Goal: Information Seeking & Learning: Learn about a topic

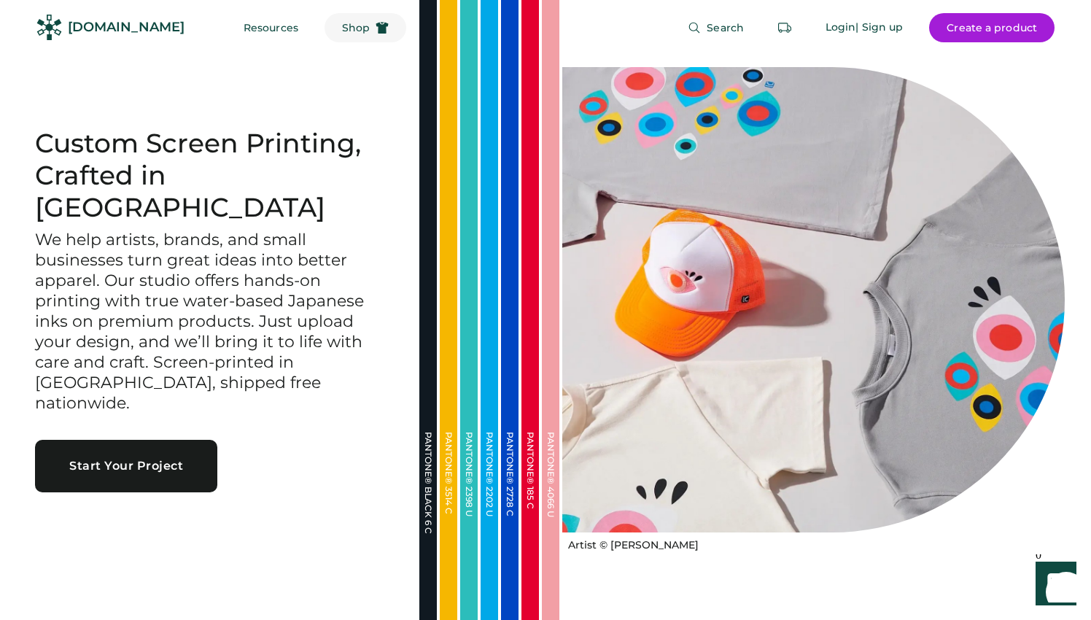
click at [342, 29] on span "Shop" at bounding box center [356, 28] width 28 height 10
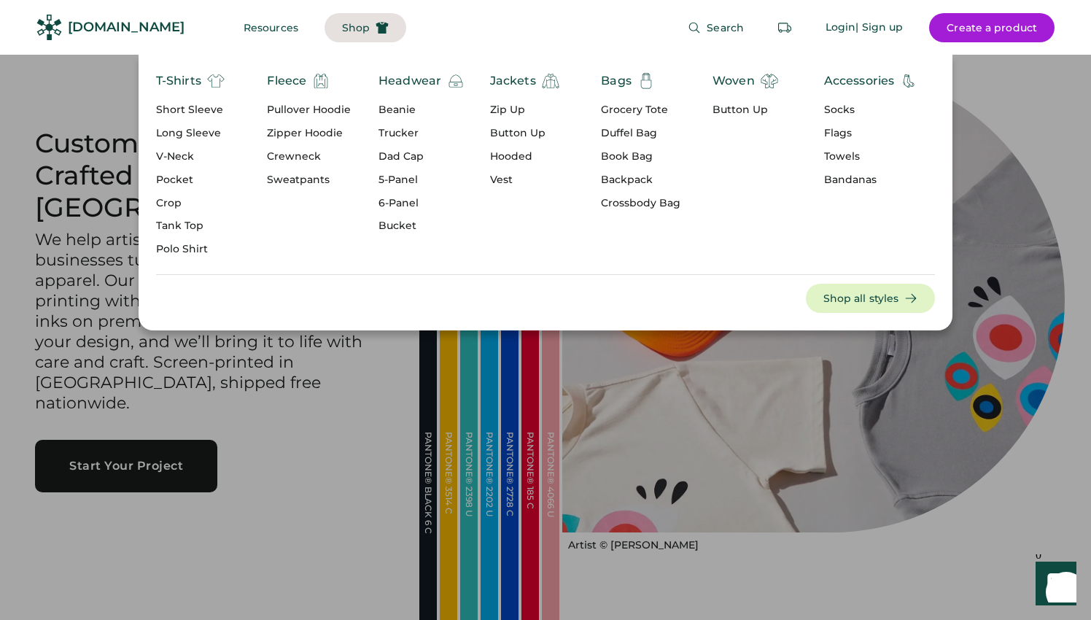
click at [741, 112] on div "Button Up" at bounding box center [745, 110] width 66 height 15
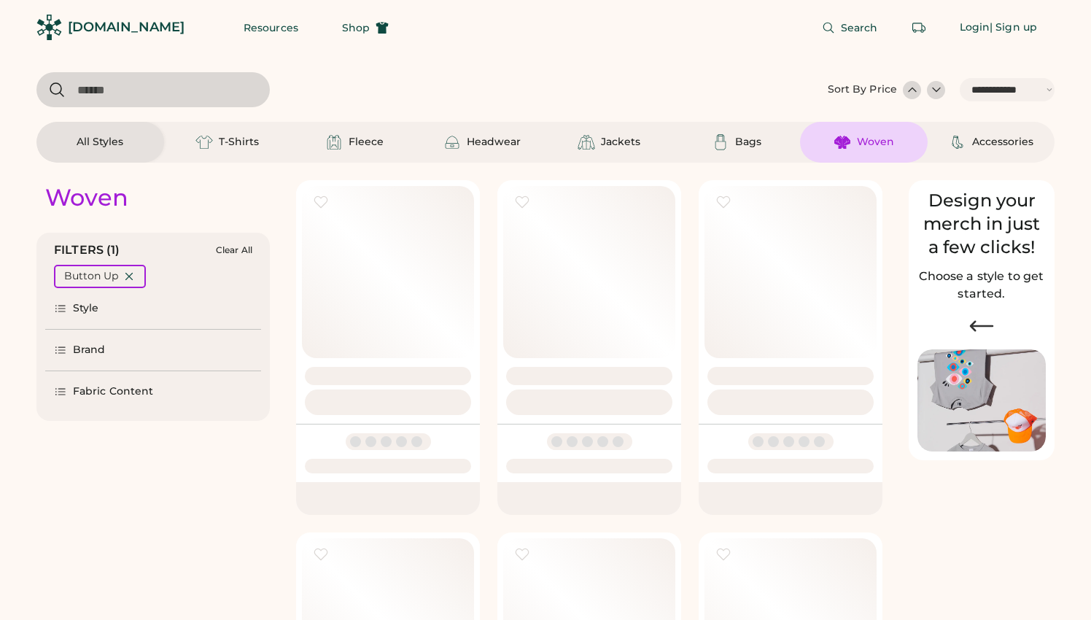
select select "*****"
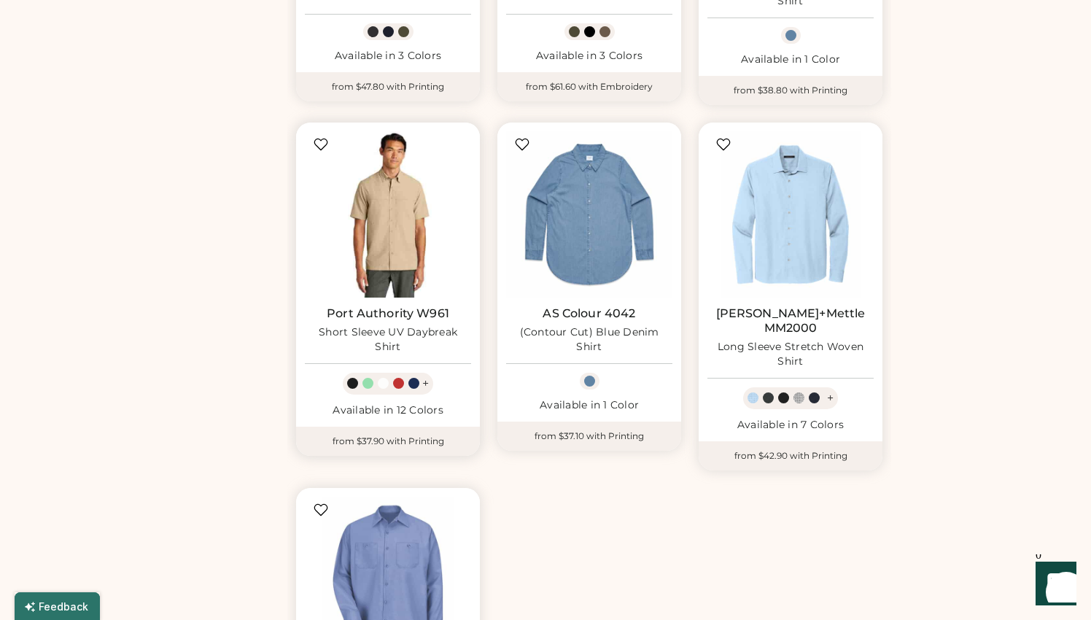
scroll to position [705, 0]
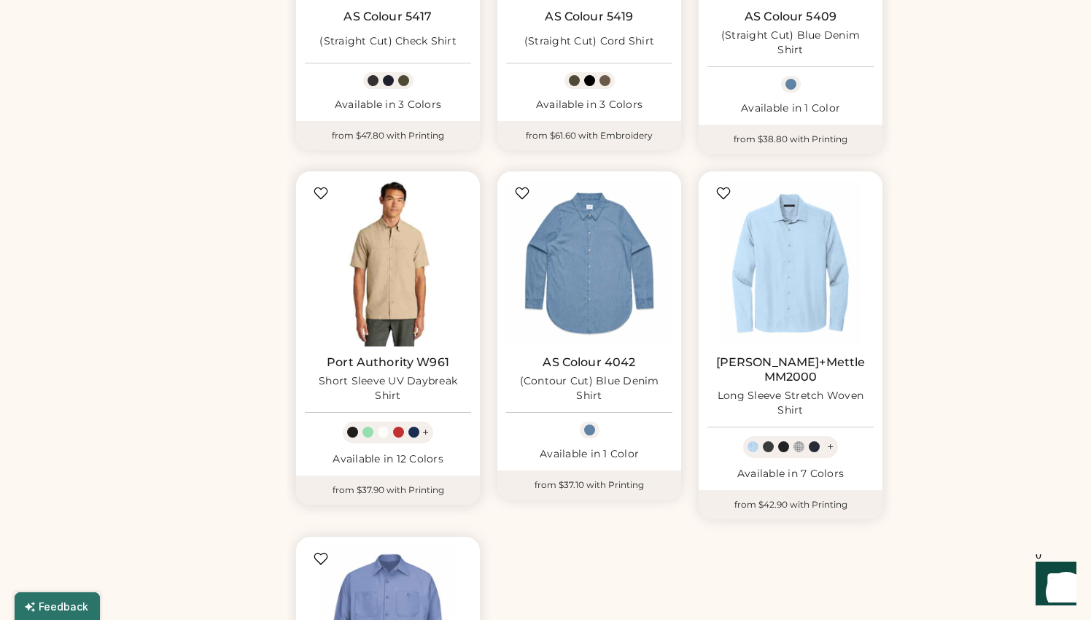
click at [381, 259] on img at bounding box center [388, 263] width 166 height 166
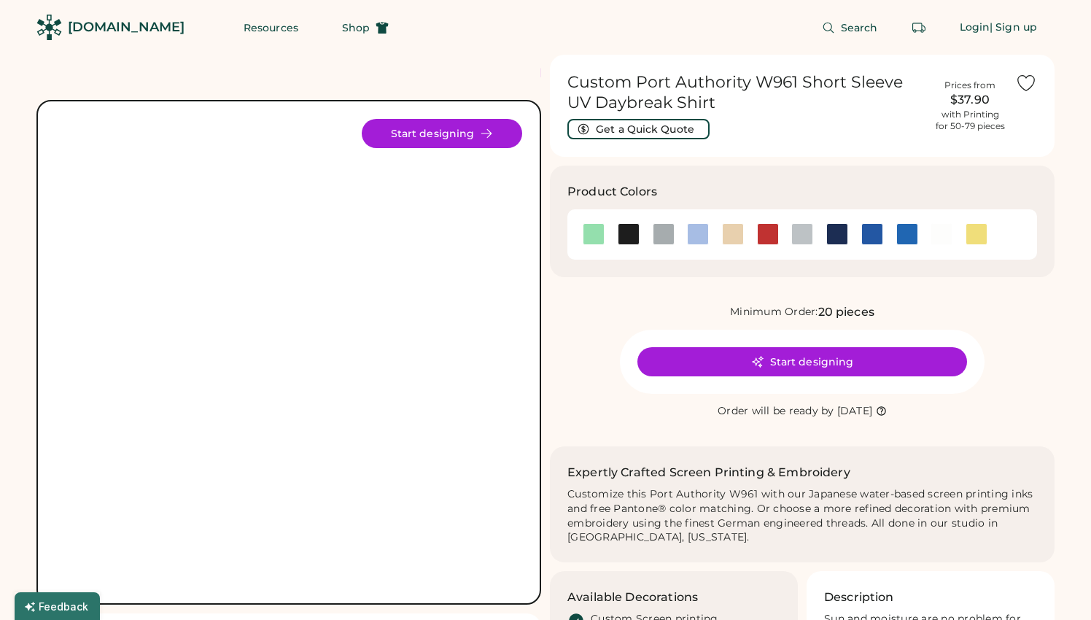
scroll to position [21, 0]
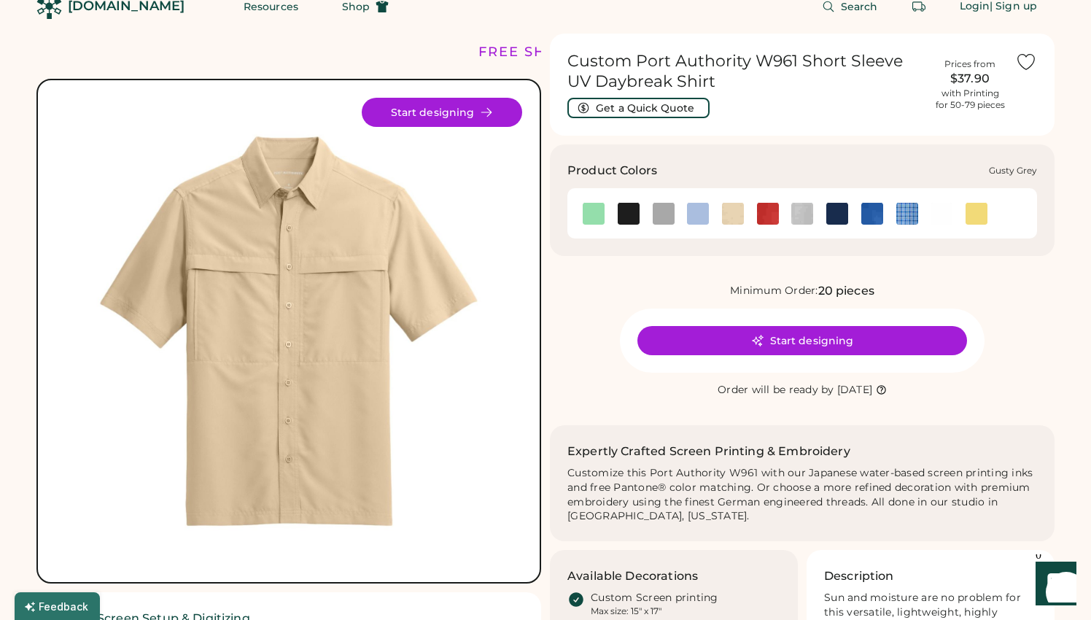
click at [660, 213] on img at bounding box center [663, 214] width 22 height 22
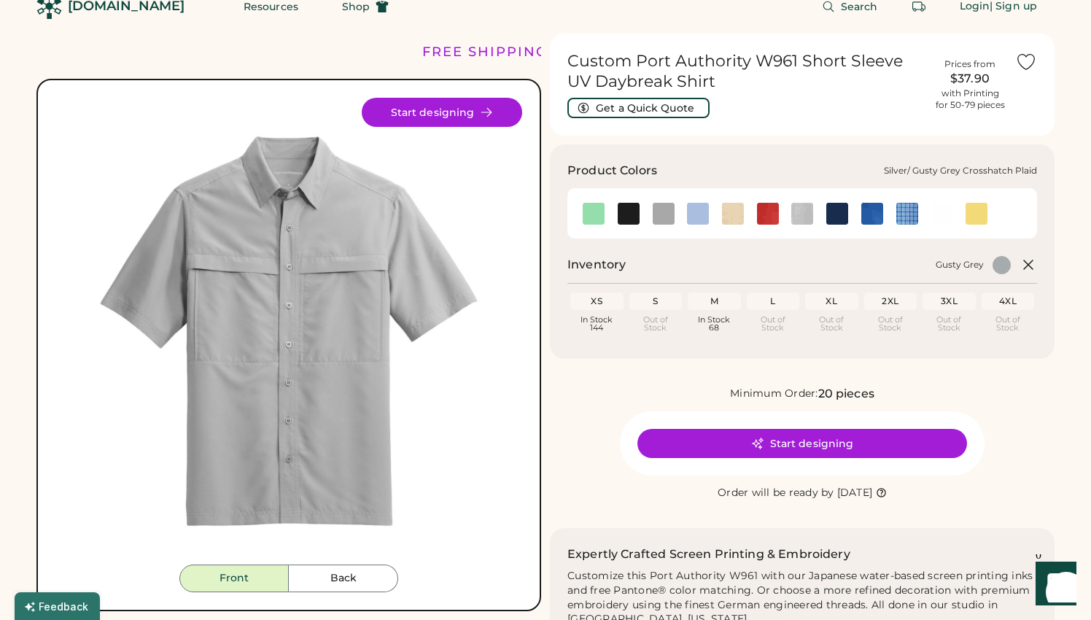
click at [800, 217] on img at bounding box center [802, 214] width 22 height 22
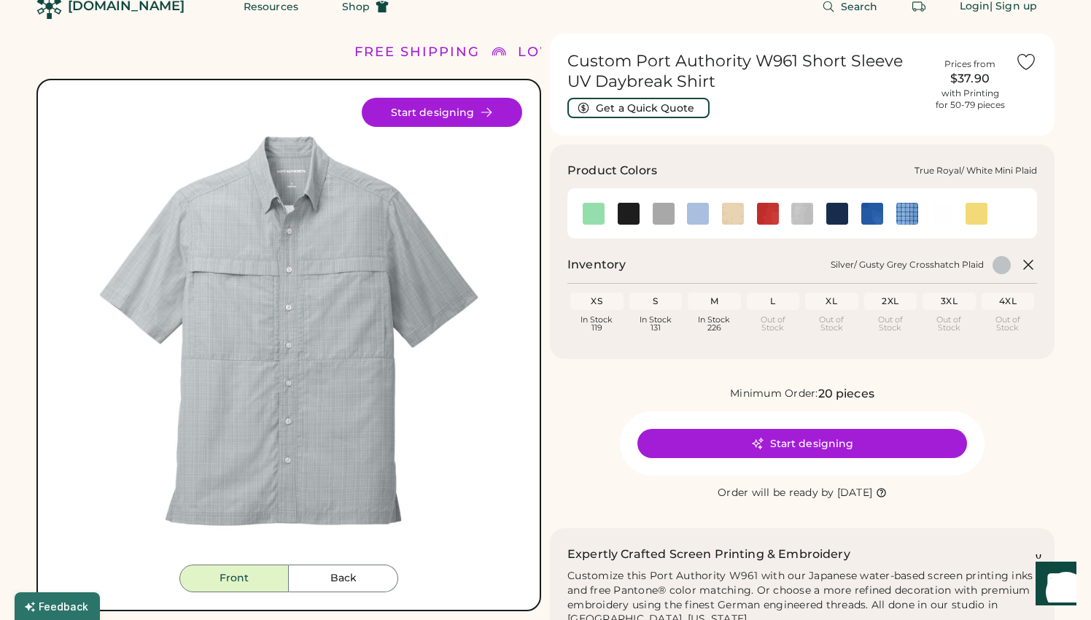
click at [904, 214] on img at bounding box center [907, 214] width 22 height 22
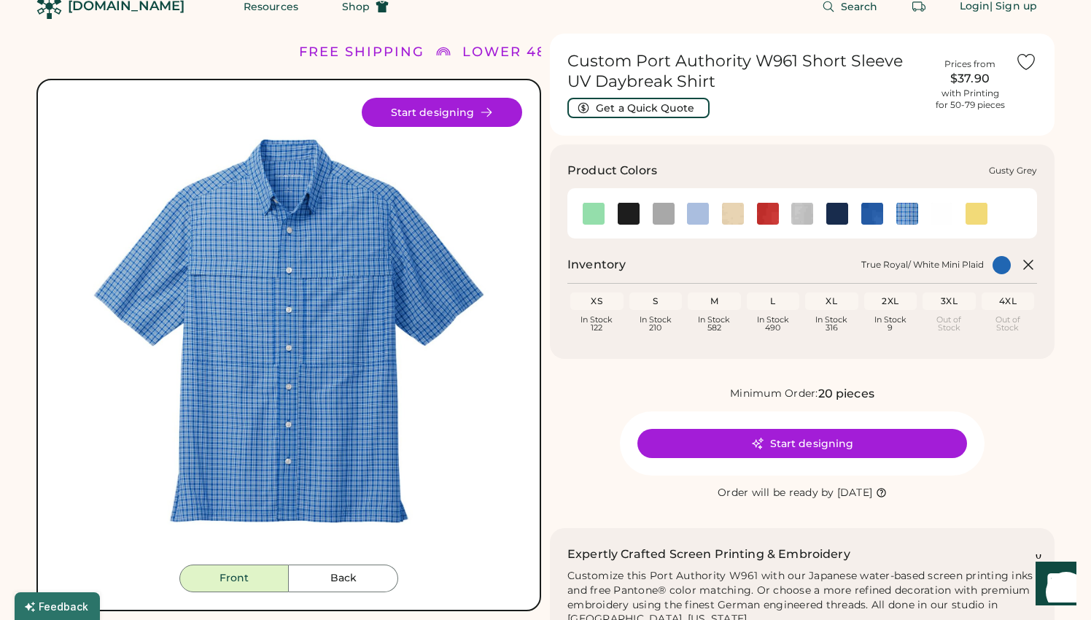
click at [663, 222] on img at bounding box center [663, 214] width 22 height 22
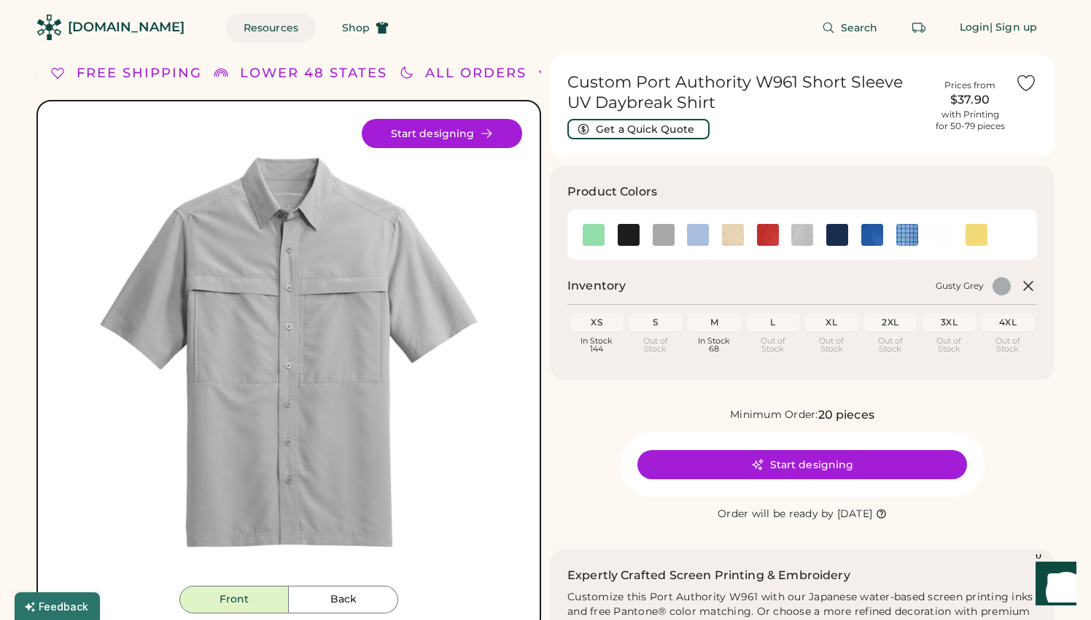
click at [235, 23] on button "Resources" at bounding box center [271, 27] width 90 height 29
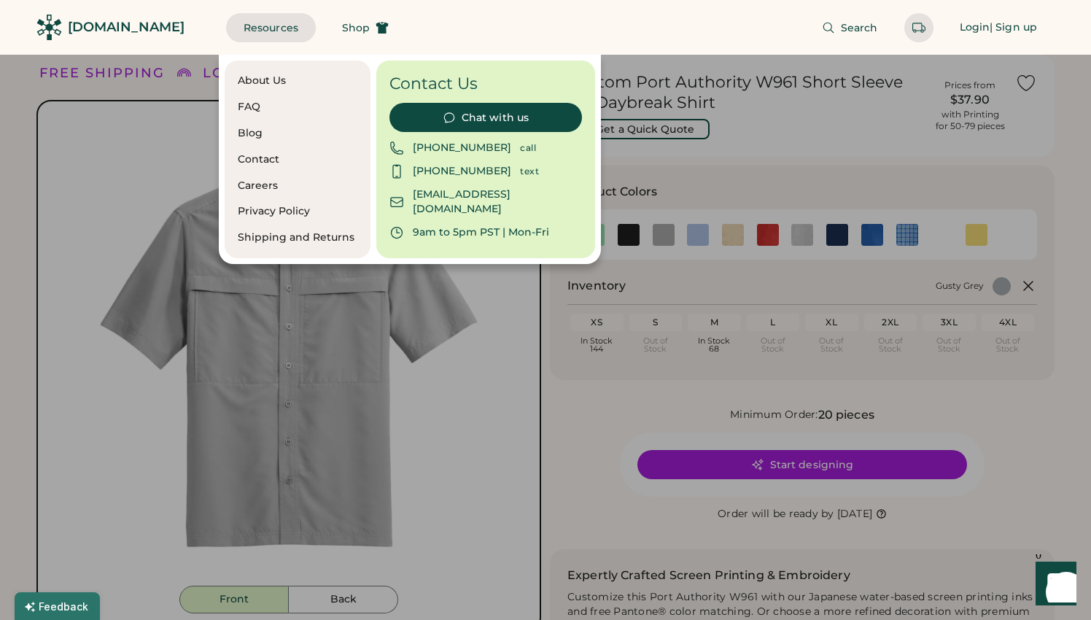
click at [251, 103] on div "FAQ" at bounding box center [298, 107] width 120 height 15
